Goal: Information Seeking & Learning: Check status

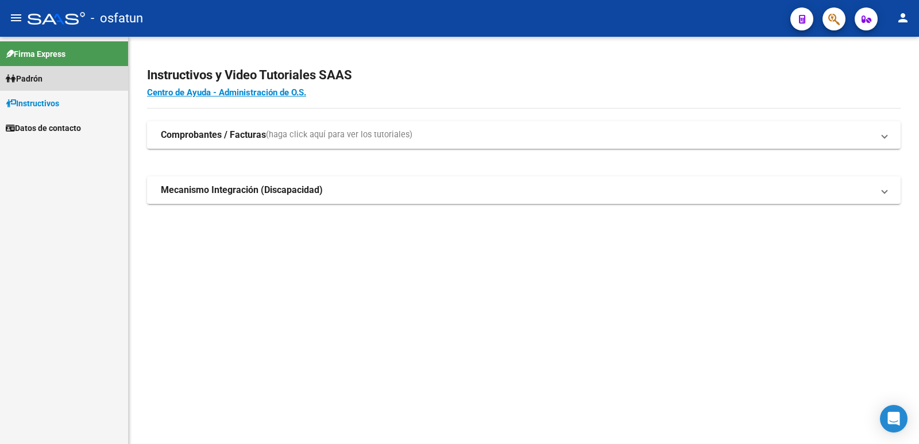
click at [27, 76] on span "Padrón" at bounding box center [24, 78] width 37 height 13
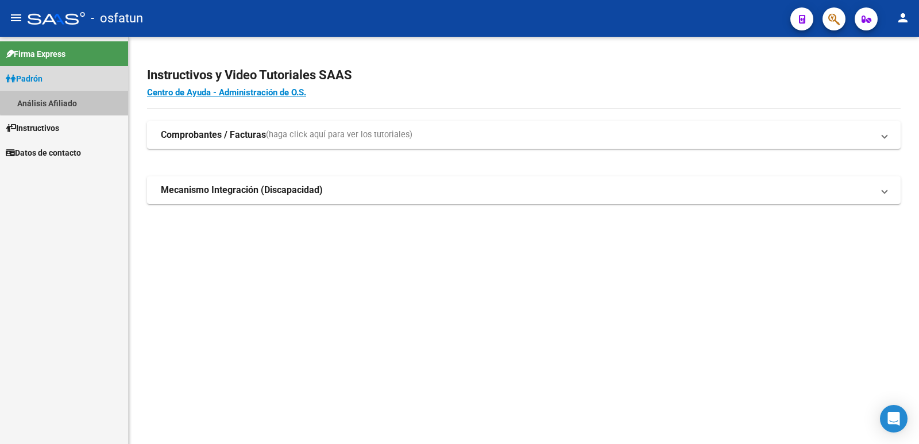
click at [69, 99] on link "Análisis Afiliado" at bounding box center [64, 103] width 128 height 25
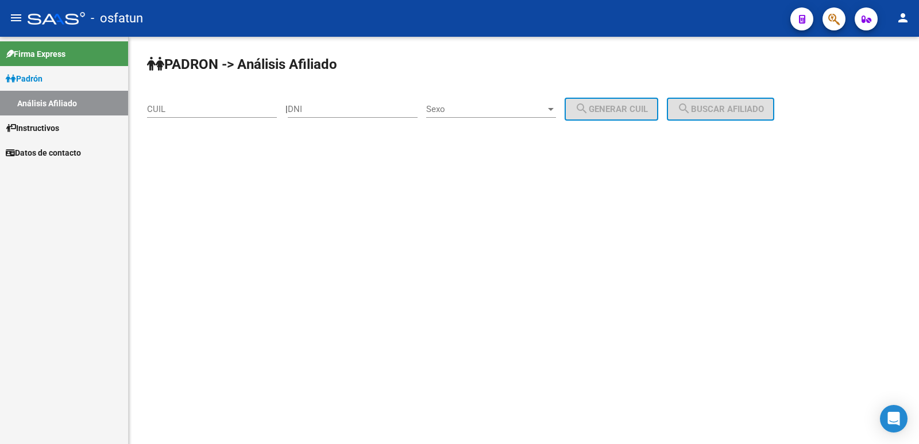
click at [378, 106] on input "DNI" at bounding box center [353, 109] width 130 height 10
type input "40318381"
click at [499, 108] on span "Sexo" at bounding box center [485, 109] width 119 height 10
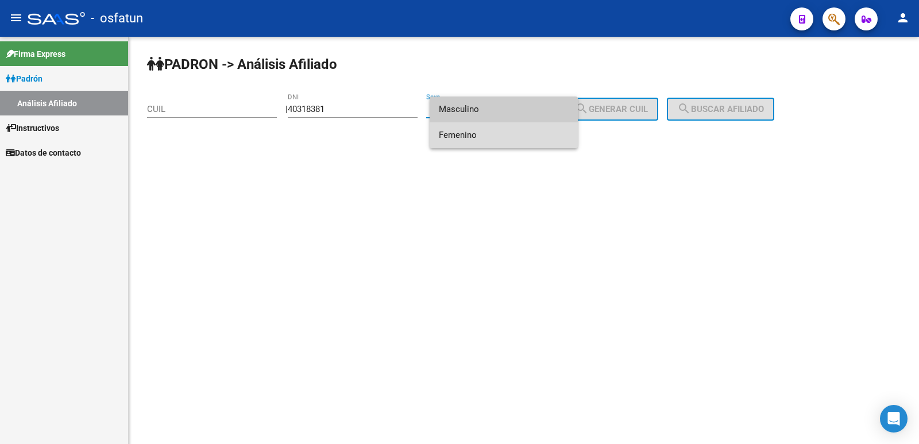
click at [484, 129] on span "Femenino" at bounding box center [504, 135] width 130 height 26
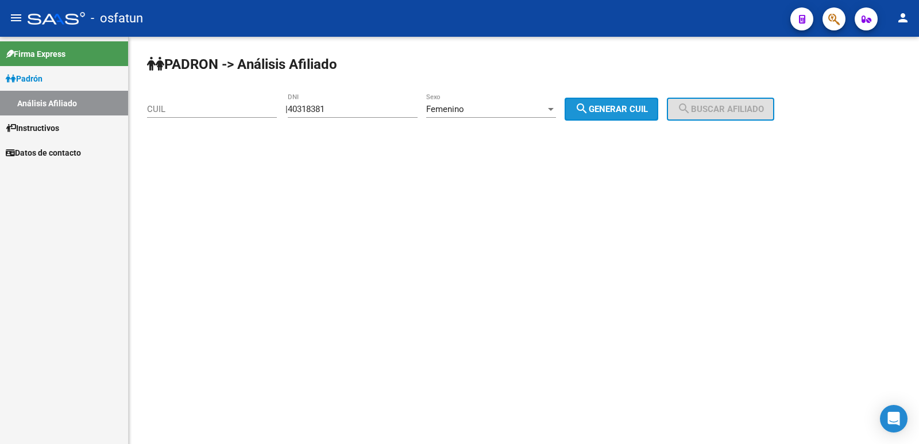
click at [605, 113] on span "search Generar CUIL" at bounding box center [611, 109] width 73 height 10
type input "23-40318381-4"
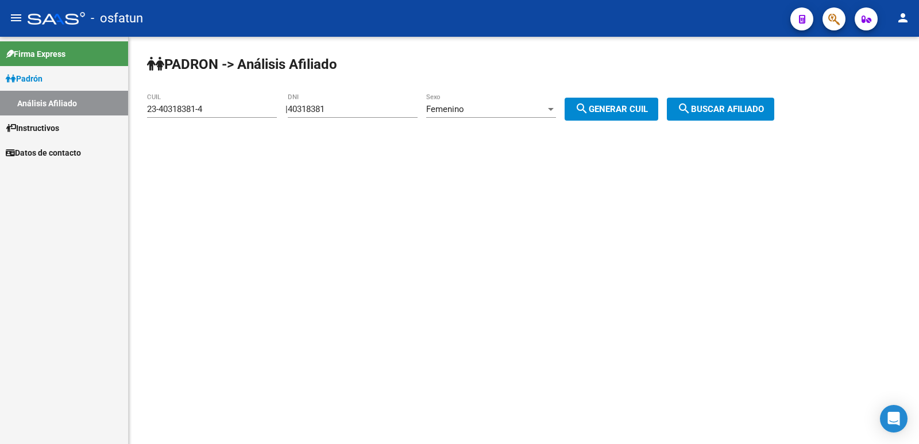
click at [609, 106] on span "search Generar CUIL" at bounding box center [611, 109] width 73 height 10
click at [719, 111] on span "search Buscar afiliado" at bounding box center [720, 109] width 87 height 10
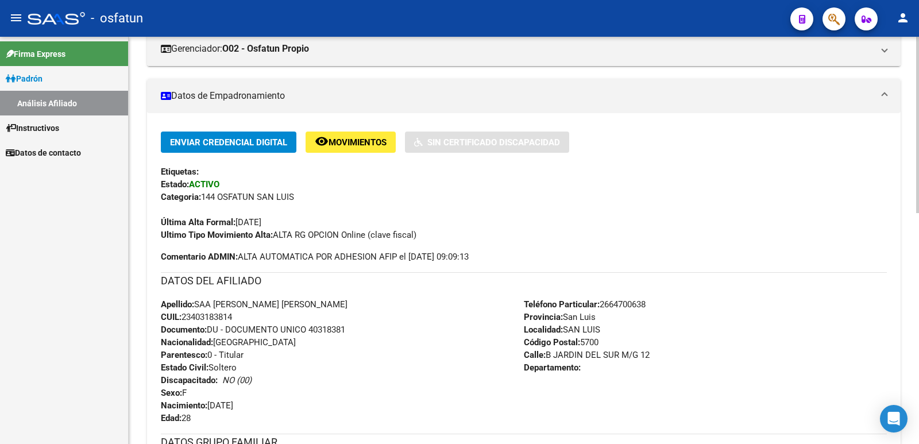
scroll to position [532, 0]
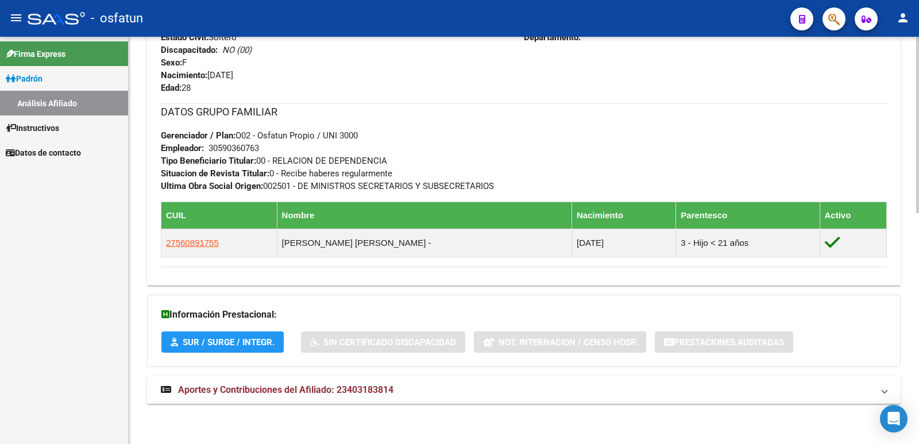
click at [262, 388] on span "Aportes y Contribuciones del Afiliado: 23403183814" at bounding box center [285, 389] width 215 height 11
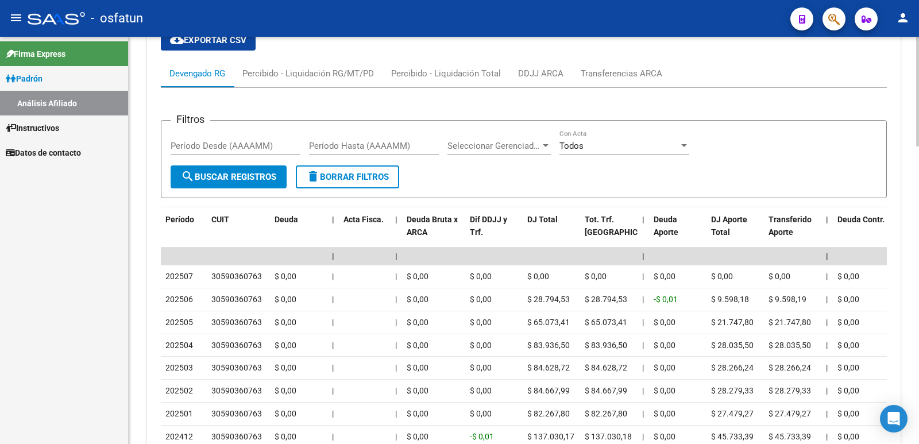
scroll to position [1000, 0]
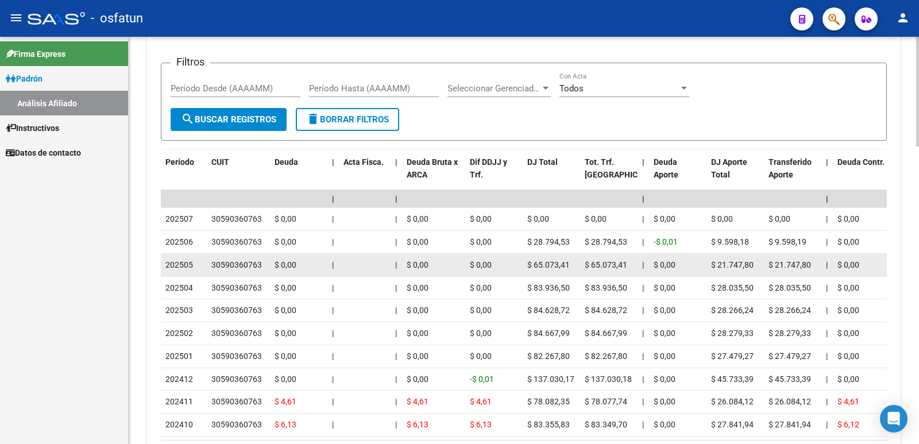
click at [446, 257] on datatable-body-cell "$ 0,00" at bounding box center [433, 265] width 63 height 22
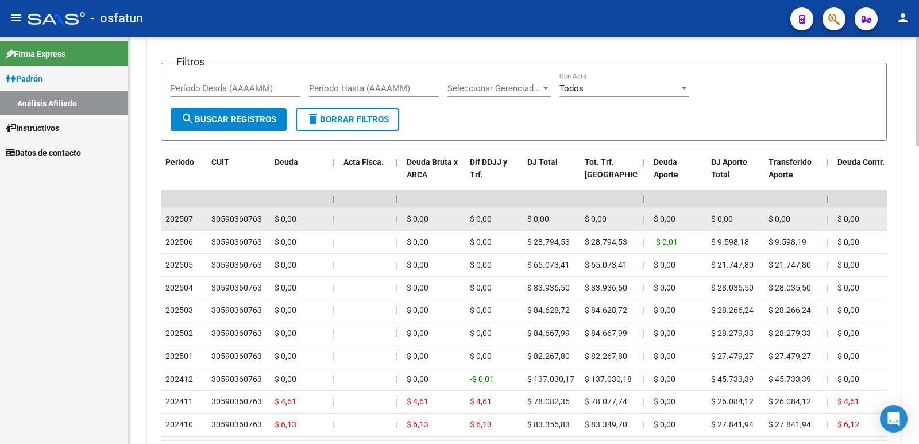
click at [459, 227] on datatable-body-cell "$ 0,00" at bounding box center [433, 219] width 63 height 22
drag, startPoint x: 798, startPoint y: 217, endPoint x: 545, endPoint y: 224, distance: 253.4
click at [538, 224] on div "$ 0,00" at bounding box center [551, 218] width 48 height 13
drag, startPoint x: 270, startPoint y: 226, endPoint x: 729, endPoint y: 227, distance: 458.3
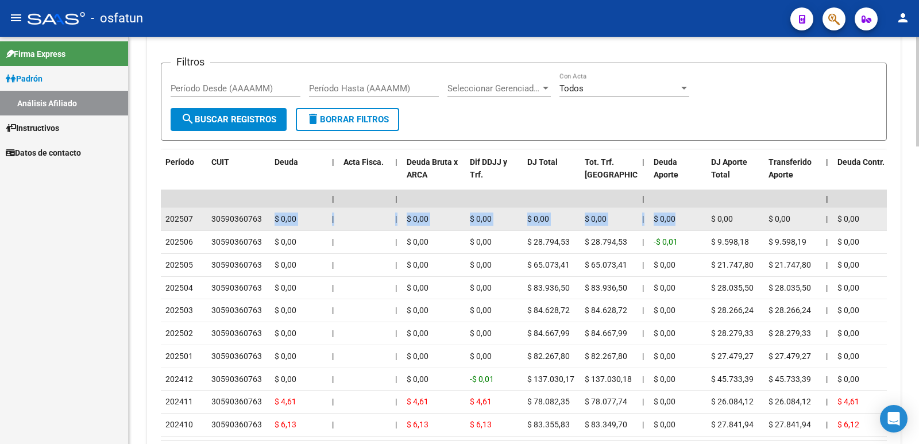
click at [734, 228] on datatable-body-cell "$ 0,00" at bounding box center [734, 219] width 57 height 22
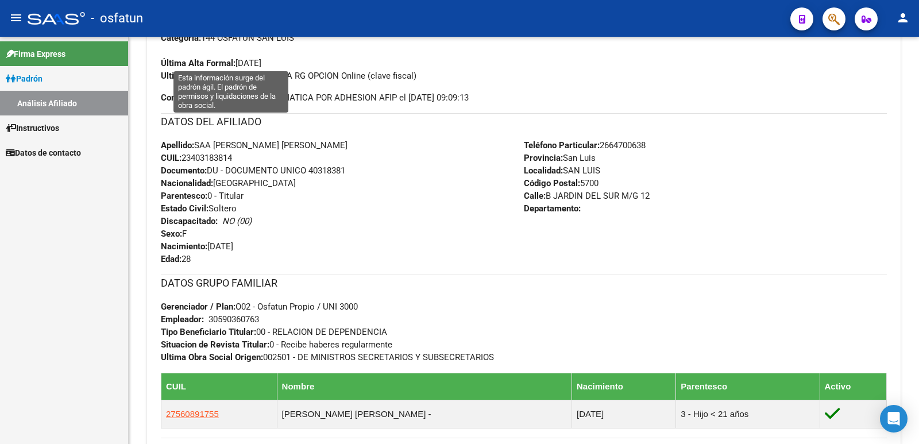
scroll to position [74, 0]
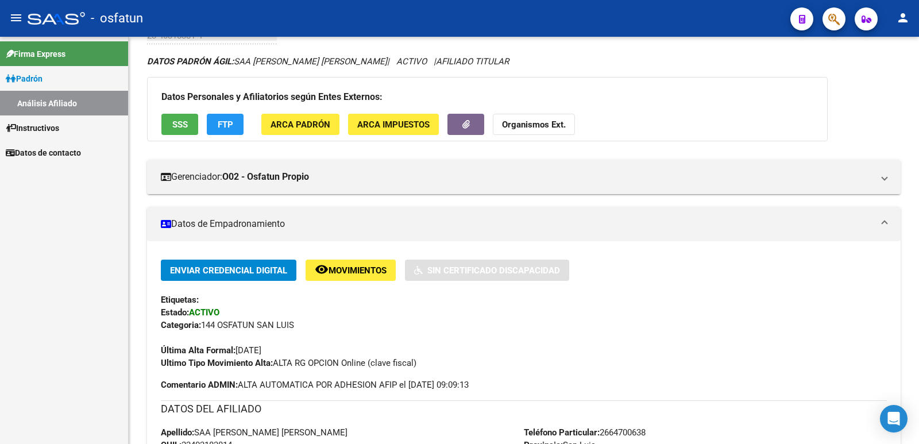
click at [66, 68] on link "Padrón" at bounding box center [64, 78] width 128 height 25
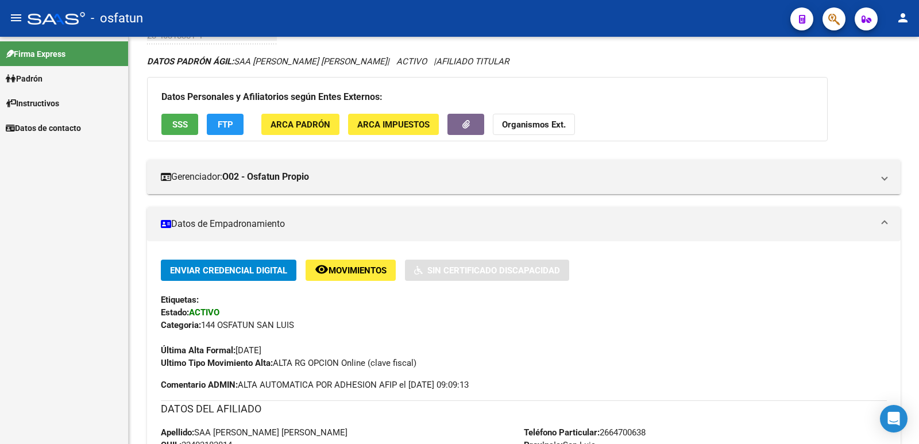
click at [55, 76] on link "Padrón" at bounding box center [64, 78] width 128 height 25
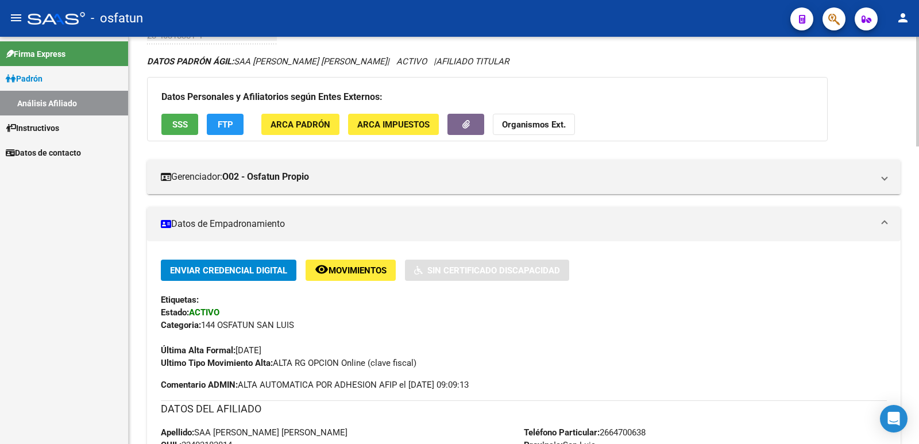
scroll to position [0, 0]
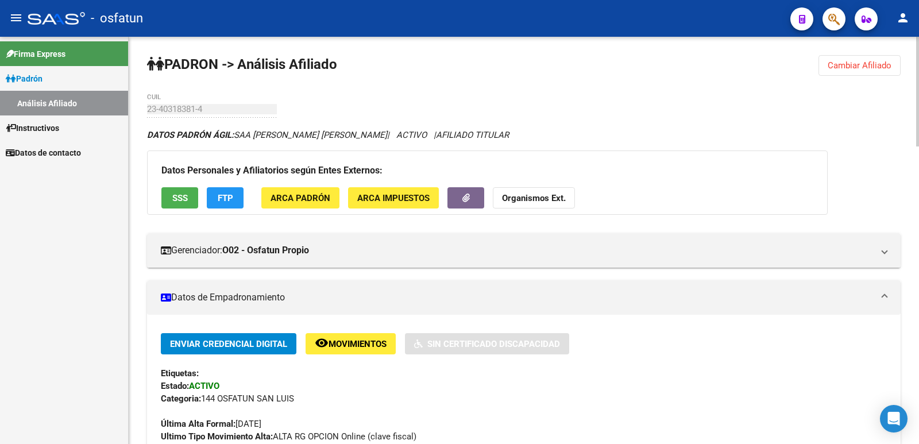
click at [881, 68] on span "Cambiar Afiliado" at bounding box center [860, 65] width 64 height 10
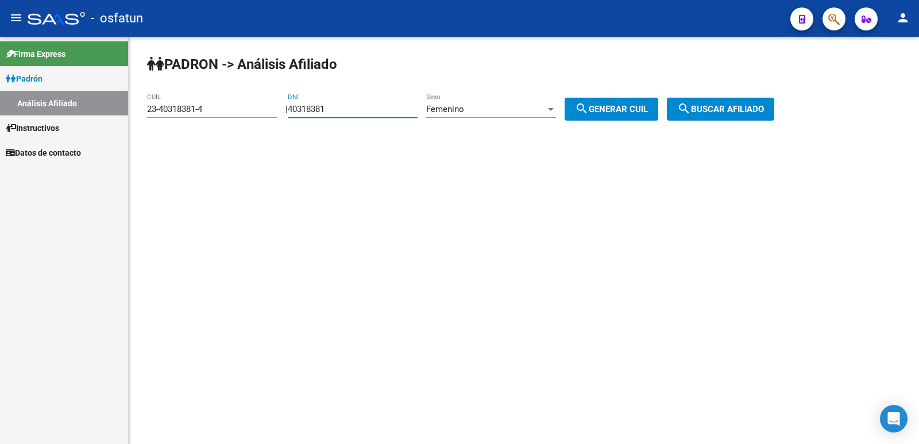
drag, startPoint x: 380, startPoint y: 106, endPoint x: 207, endPoint y: 126, distance: 174.0
click at [207, 114] on app-analisis-afiliado "[PERSON_NAME] -> Análisis Afiliado 23-40318381-4 CUIL | 40318381 DNI Femenino S…" at bounding box center [465, 109] width 636 height 10
paste input "42713951"
type input "42713951"
click at [761, 108] on span "search Buscar afiliado" at bounding box center [720, 109] width 87 height 10
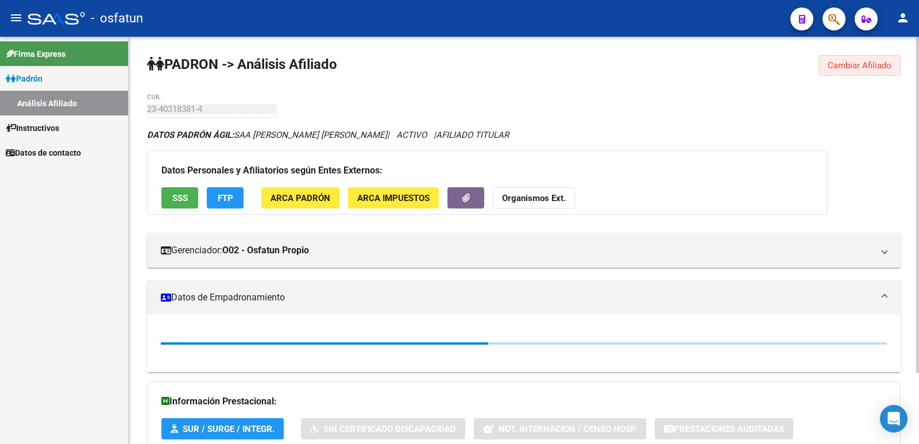
click at [863, 56] on button "Cambiar Afiliado" at bounding box center [859, 65] width 82 height 21
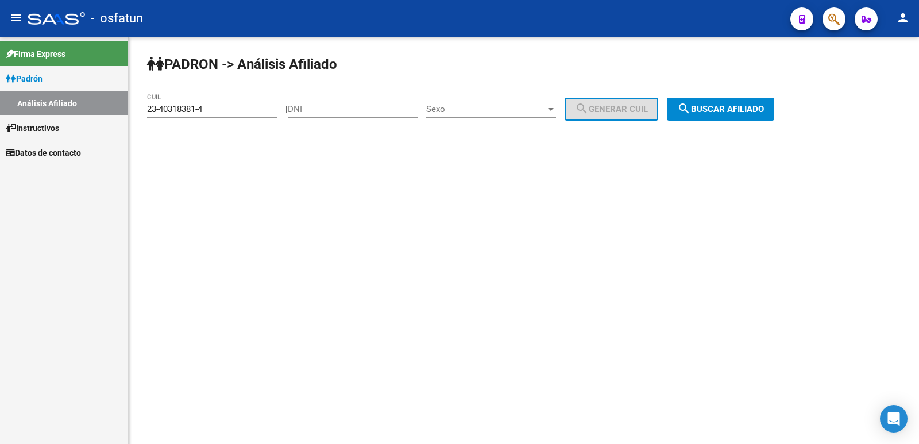
click at [51, 86] on link "Padrón" at bounding box center [64, 78] width 128 height 25
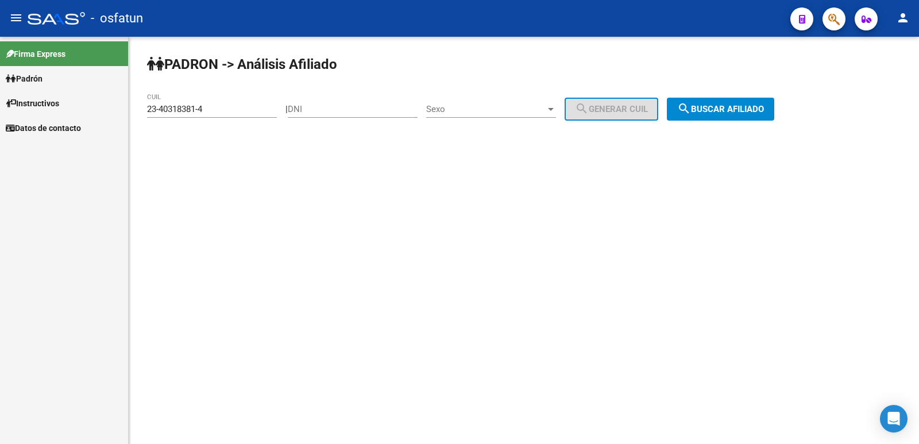
drag, startPoint x: 315, startPoint y: 116, endPoint x: 331, endPoint y: 111, distance: 16.7
paste input "42713951"
type input "42713951"
click at [442, 110] on span "Sexo" at bounding box center [485, 109] width 119 height 10
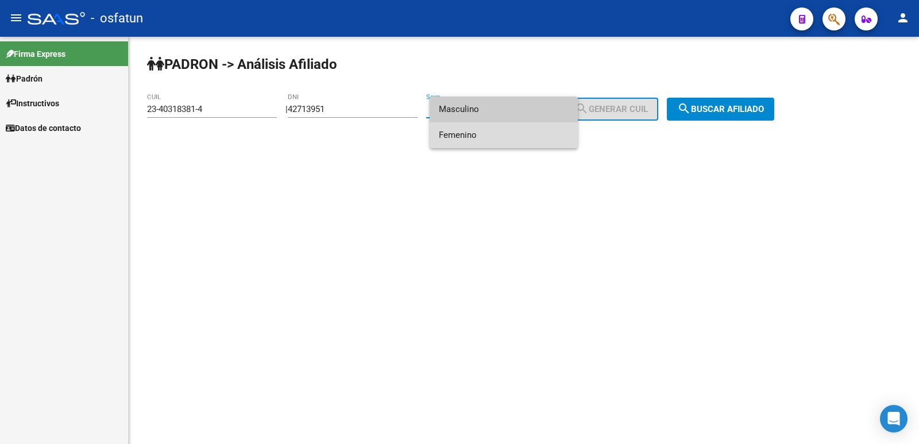
click at [489, 131] on span "Femenino" at bounding box center [504, 135] width 130 height 26
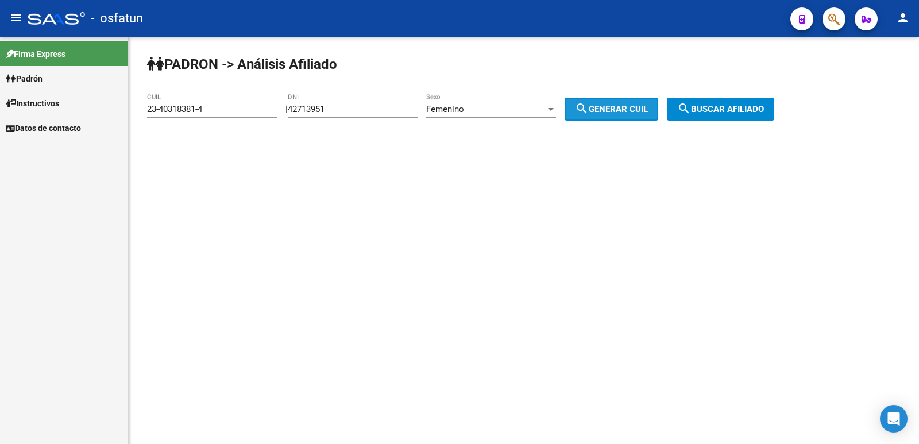
click at [622, 98] on button "search Generar CUIL" at bounding box center [612, 109] width 94 height 23
type input "23-42713951-4"
click at [617, 107] on span "search Generar CUIL" at bounding box center [611, 109] width 73 height 10
drag, startPoint x: 239, startPoint y: 110, endPoint x: 81, endPoint y: 106, distance: 158.0
click at [81, 106] on mat-sidenav-container "Firma Express [PERSON_NAME] Análisis Afiliado Instructivos Datos de contacto [P…" at bounding box center [459, 240] width 919 height 407
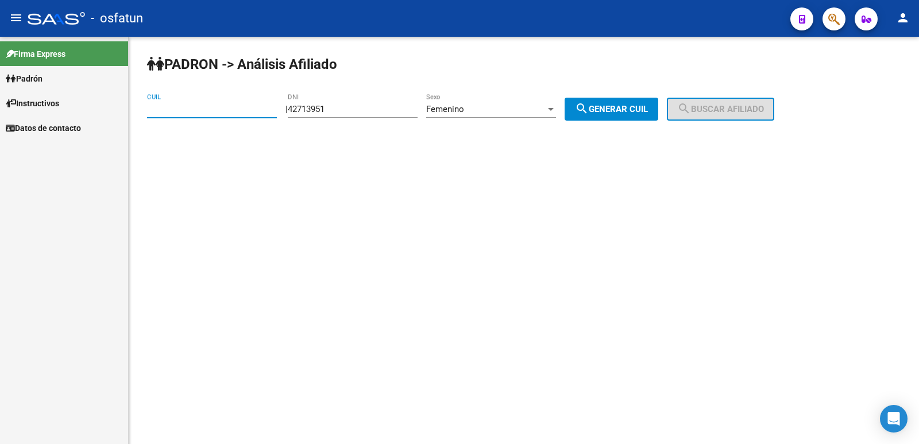
click at [620, 112] on span "search Generar CUIL" at bounding box center [611, 109] width 73 height 10
type input "23-42713951-4"
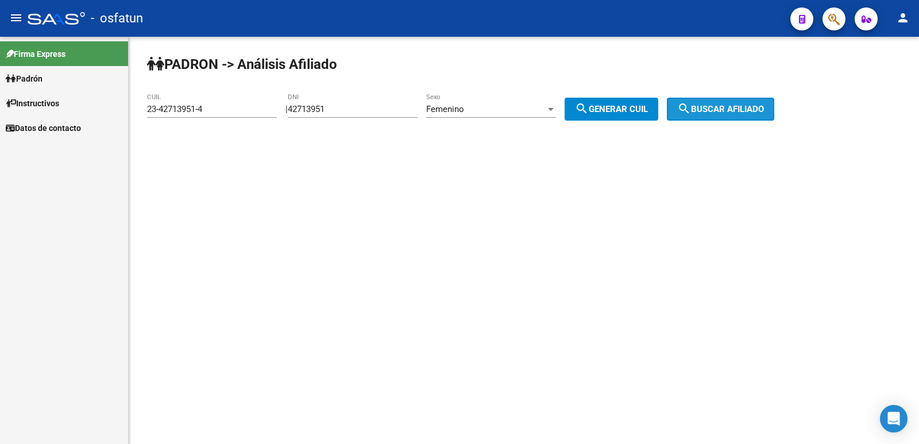
click at [764, 108] on span "search Buscar afiliado" at bounding box center [720, 109] width 87 height 10
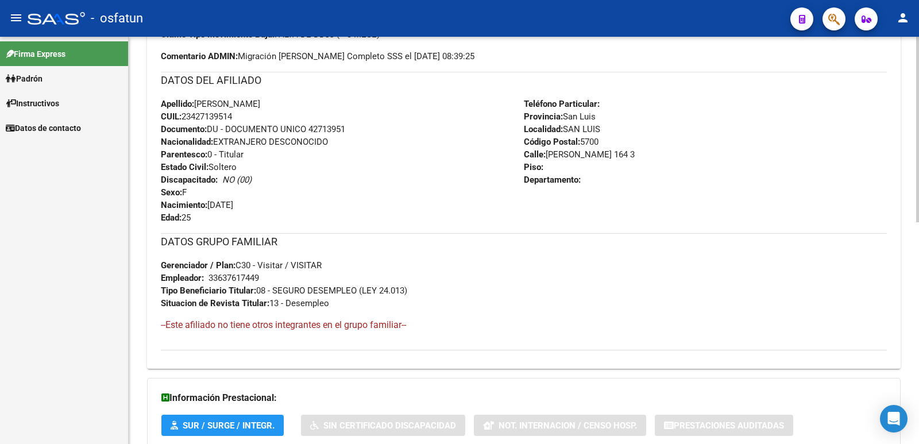
scroll to position [485, 0]
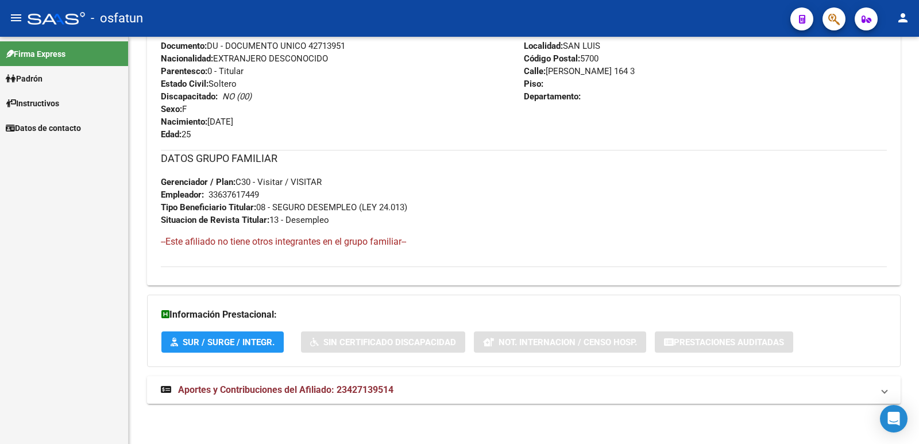
click at [273, 391] on span "Aportes y Contribuciones del Afiliado: 23427139514" at bounding box center [285, 389] width 215 height 11
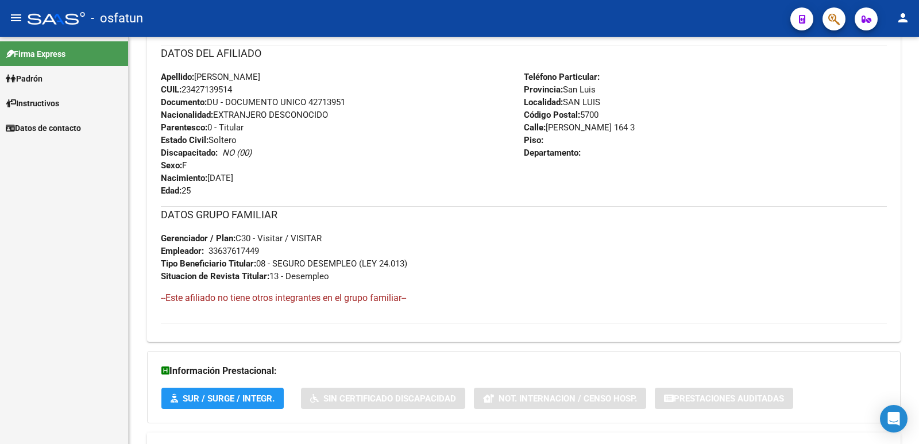
scroll to position [27, 0]
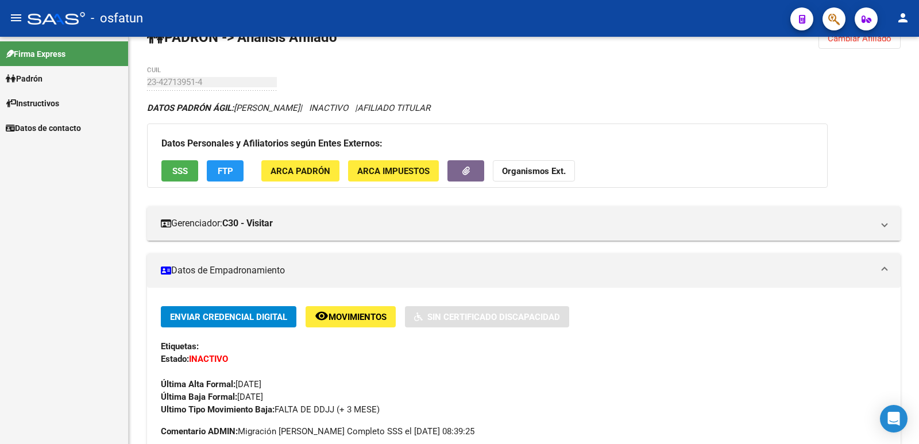
click at [533, 161] on button "Organismos Ext." at bounding box center [534, 170] width 82 height 21
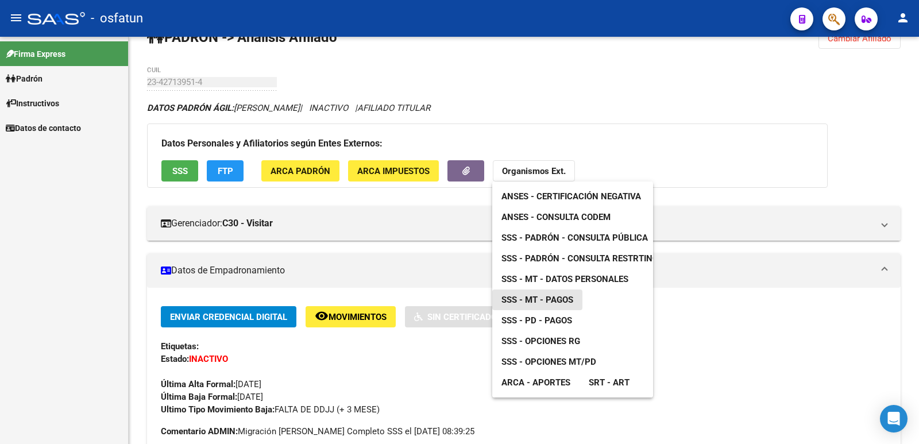
click at [569, 300] on span "SSS - MT - Pagos" at bounding box center [537, 300] width 72 height 10
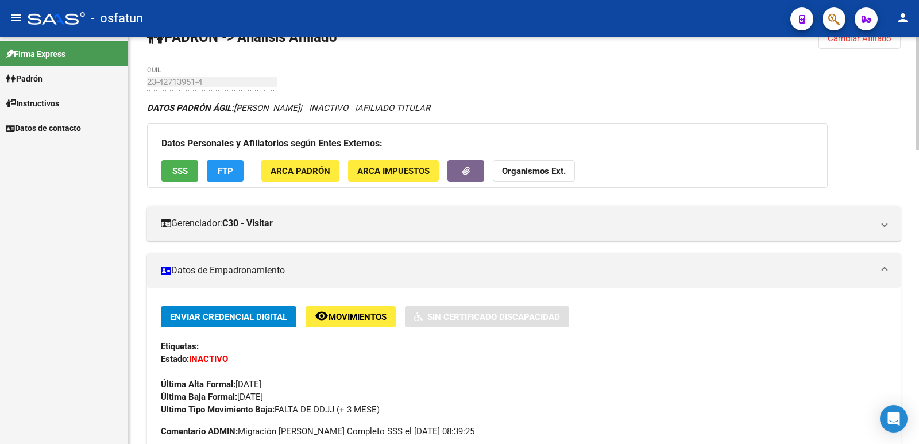
click at [531, 170] on strong "Organismos Ext." at bounding box center [534, 171] width 64 height 10
